Goal: Transaction & Acquisition: Book appointment/travel/reservation

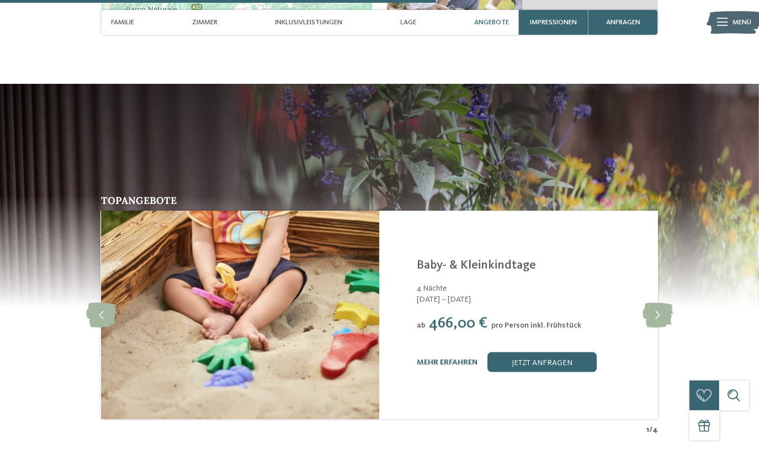
scroll to position [3, 0]
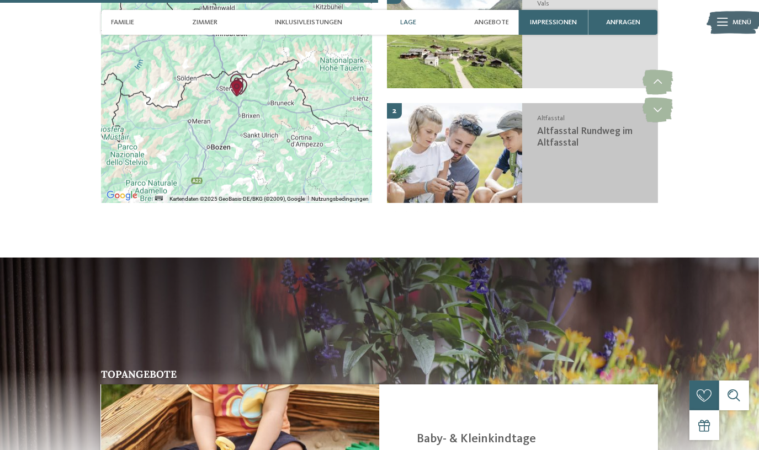
scroll to position [1855, 0]
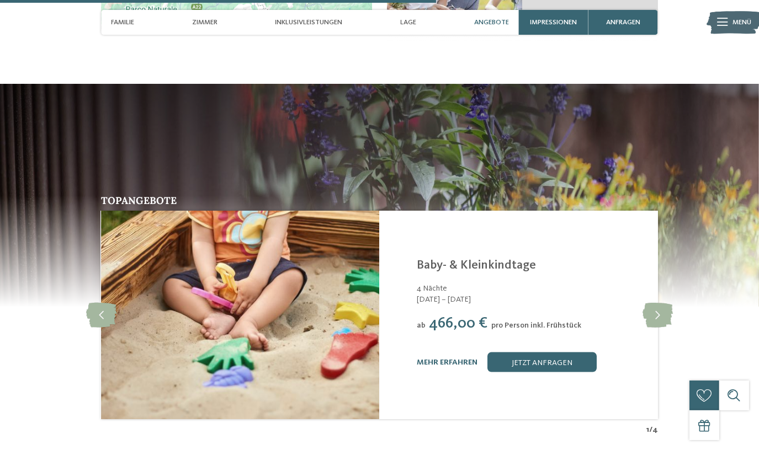
click at [444, 353] on div "mehr erfahren jetzt anfragen" at bounding box center [531, 363] width 228 height 20
click at [445, 359] on link "mehr erfahren" at bounding box center [447, 363] width 61 height 8
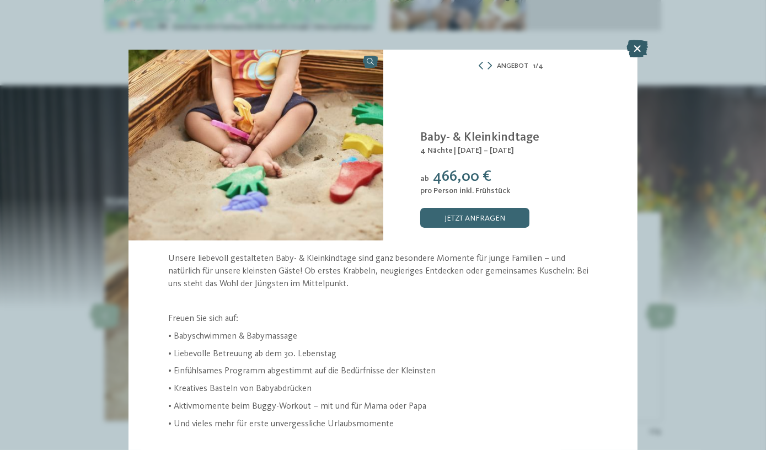
click at [637, 45] on icon at bounding box center [638, 49] width 22 height 18
